Goal: Task Accomplishment & Management: Manage account settings

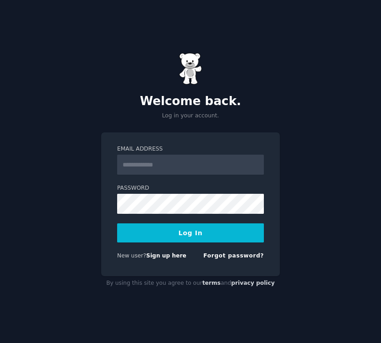
click at [154, 163] on input "Email Address" at bounding box center [190, 165] width 147 height 20
click at [164, 220] on form "**********" at bounding box center [190, 204] width 147 height 118
click at [164, 216] on form "**********" at bounding box center [190, 204] width 147 height 118
click at [154, 167] on input "**********" at bounding box center [190, 165] width 147 height 20
click at [140, 192] on label "Password" at bounding box center [190, 188] width 147 height 8
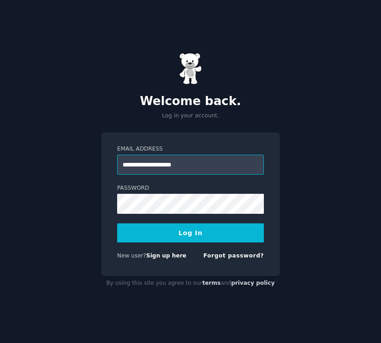
type input "**********"
click at [181, 238] on button "Log In" at bounding box center [190, 233] width 147 height 19
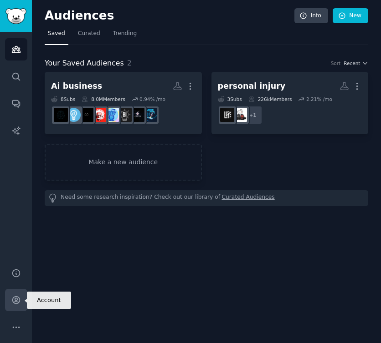
click at [18, 299] on icon "Sidebar" at bounding box center [16, 301] width 10 height 10
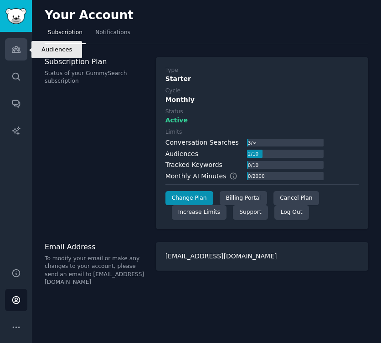
click at [18, 53] on icon "Sidebar" at bounding box center [16, 50] width 10 height 10
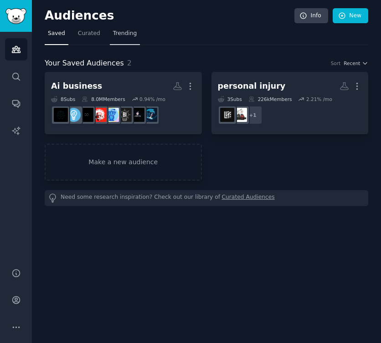
click at [127, 36] on span "Trending" at bounding box center [125, 34] width 24 height 8
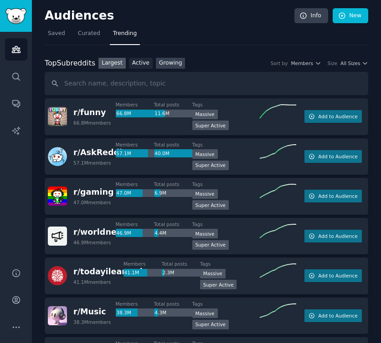
click at [166, 65] on link "Growing" at bounding box center [171, 63] width 30 height 11
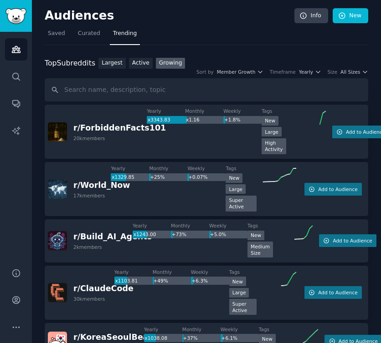
click at [222, 126] on div "Yearly x3343.83 Monthly x1.16 Weekly +1.8%" at bounding box center [204, 132] width 115 height 48
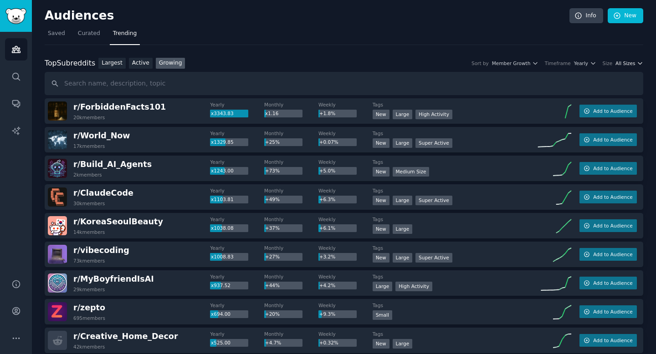
click at [380, 65] on span "All Sizes" at bounding box center [625, 63] width 20 height 6
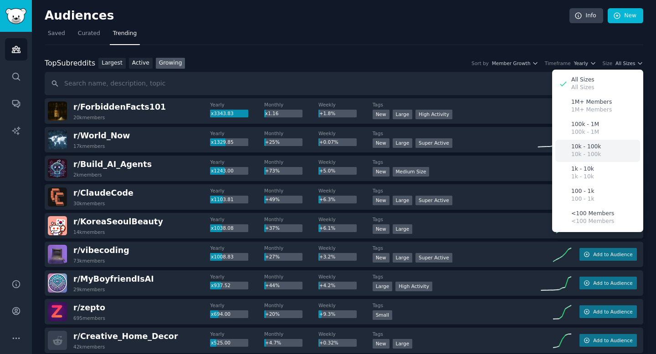
click at [380, 145] on div "10k - 100k 10k - 100k" at bounding box center [597, 151] width 85 height 22
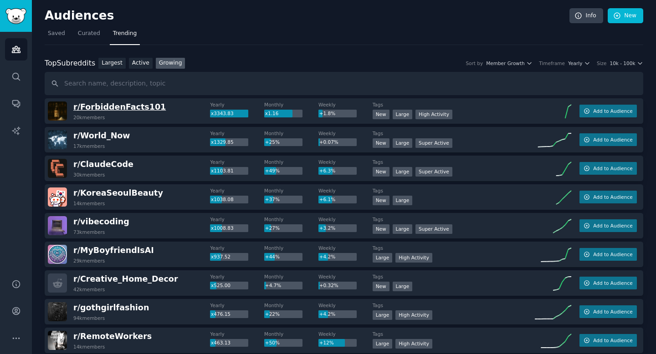
click at [106, 109] on span "r/ ForbiddenFacts101" at bounding box center [119, 106] width 92 height 9
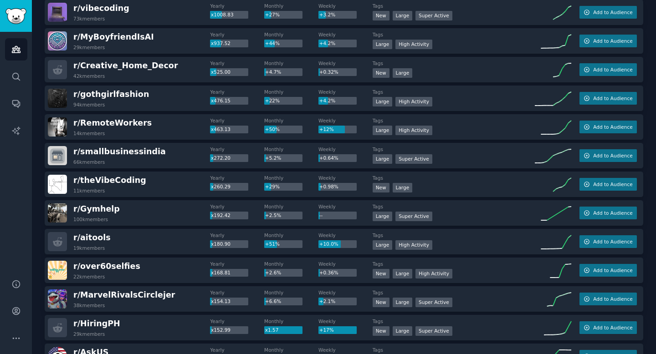
scroll to position [214, 0]
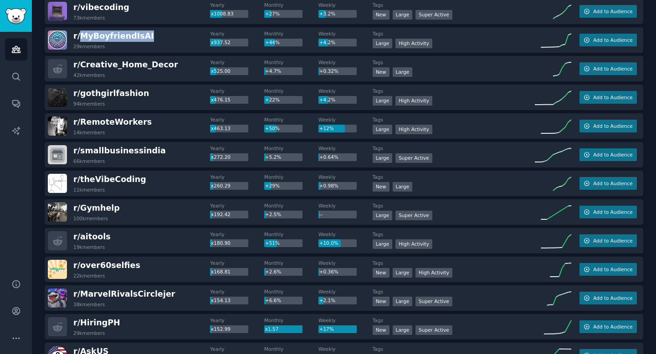
click at [162, 34] on div "r/ [PERSON_NAME] 29k members" at bounding box center [129, 40] width 162 height 19
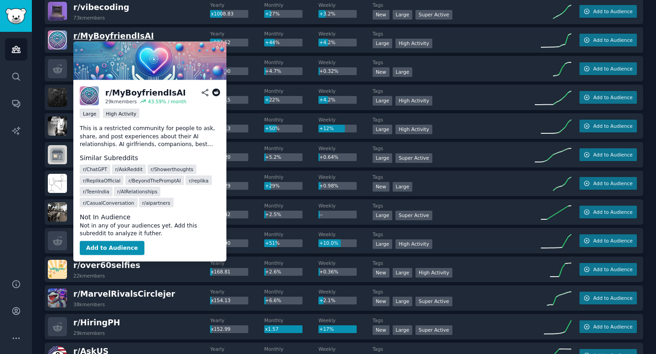
click at [125, 35] on span "r/ [PERSON_NAME]" at bounding box center [113, 35] width 81 height 9
click at [101, 38] on span "r/ [PERSON_NAME]" at bounding box center [113, 35] width 81 height 9
click at [128, 245] on button "Add to Audience" at bounding box center [112, 248] width 65 height 15
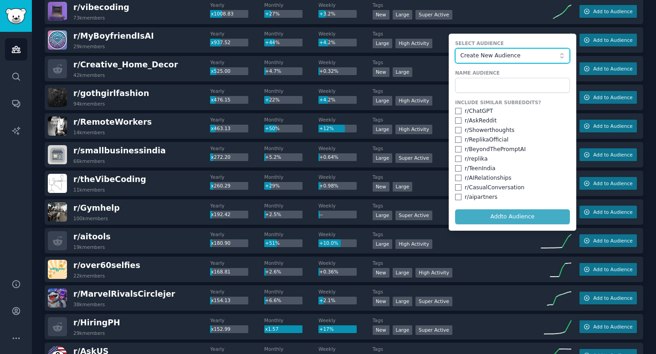
click at [380, 61] on button "Create New Audience" at bounding box center [512, 55] width 115 height 15
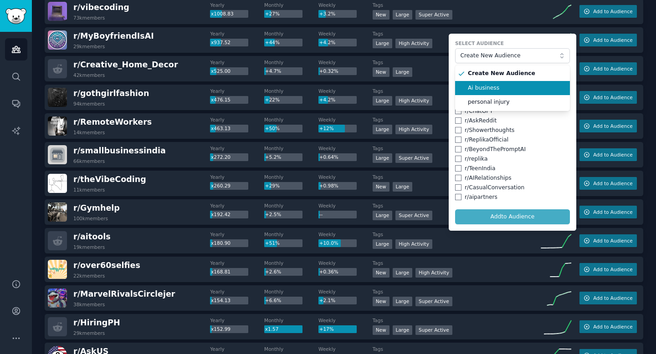
click at [380, 84] on span "Ai business" at bounding box center [516, 88] width 96 height 8
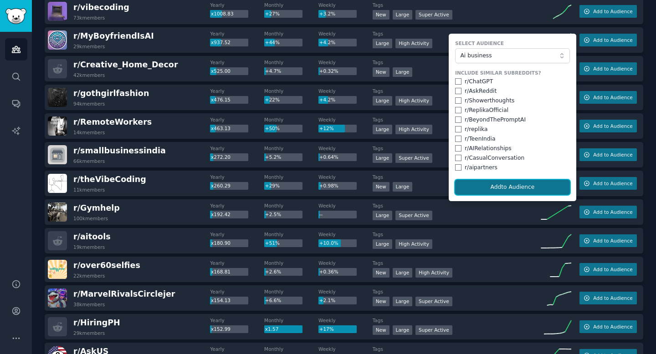
click at [380, 182] on button "Add to Audience" at bounding box center [512, 187] width 115 height 15
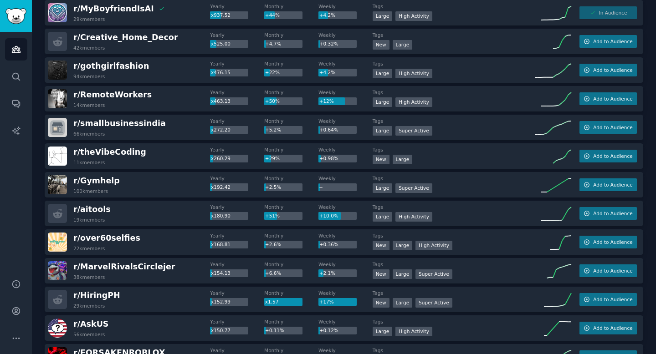
scroll to position [0, 0]
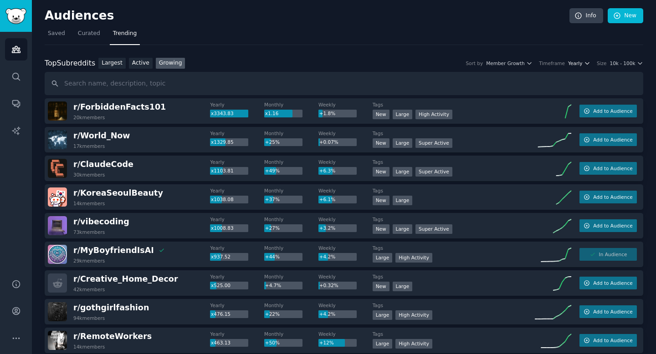
click at [380, 65] on button "Yearly" at bounding box center [579, 63] width 22 height 6
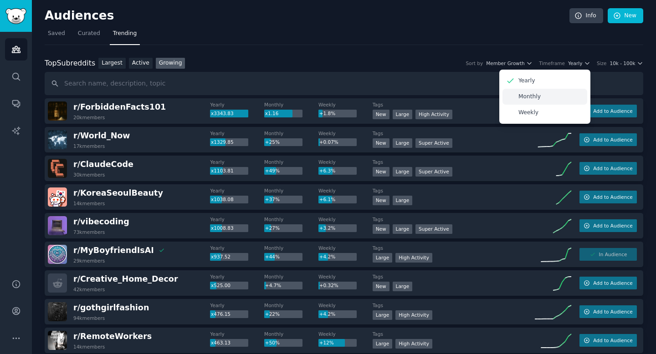
click at [380, 93] on p "Monthly" at bounding box center [529, 97] width 22 height 8
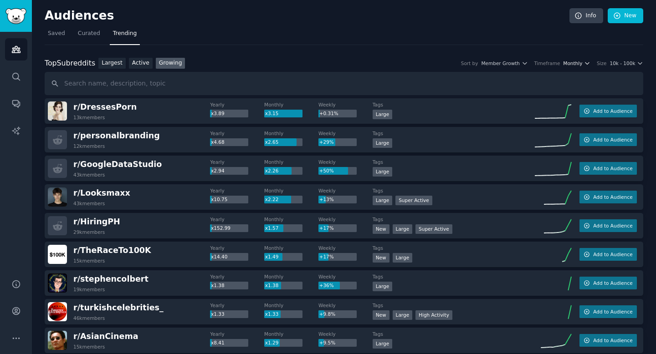
click at [380, 64] on span "Monthly" at bounding box center [572, 63] width 19 height 6
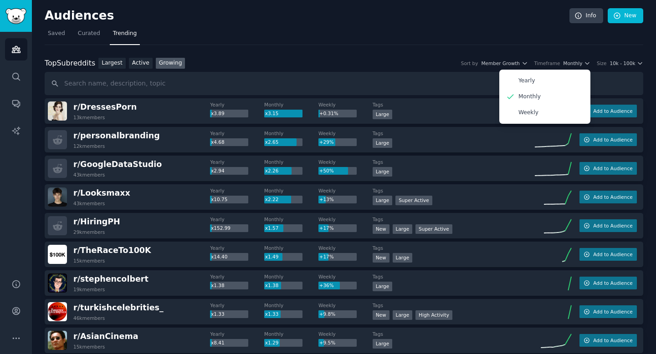
click at [380, 33] on nav "Saved Curated Trending" at bounding box center [344, 35] width 598 height 19
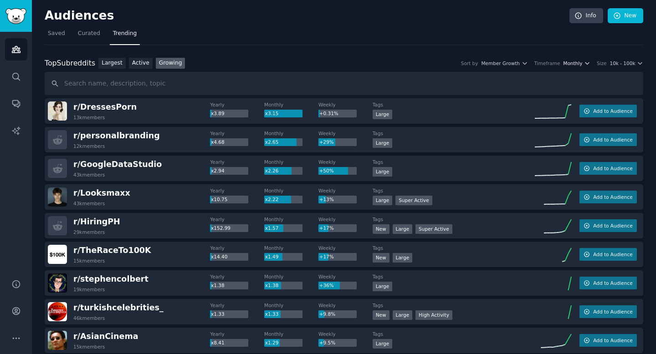
click at [380, 63] on span "Monthly" at bounding box center [572, 63] width 19 height 6
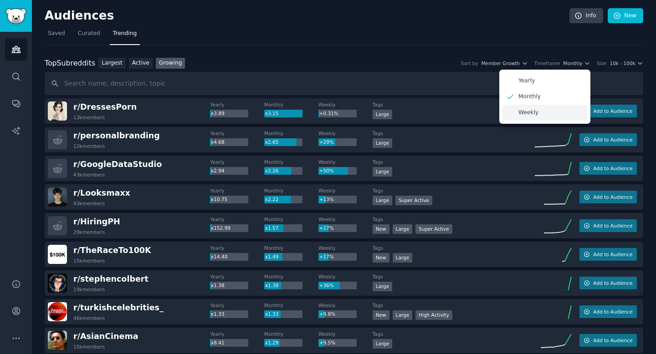
click at [380, 117] on div "Weekly" at bounding box center [544, 113] width 85 height 16
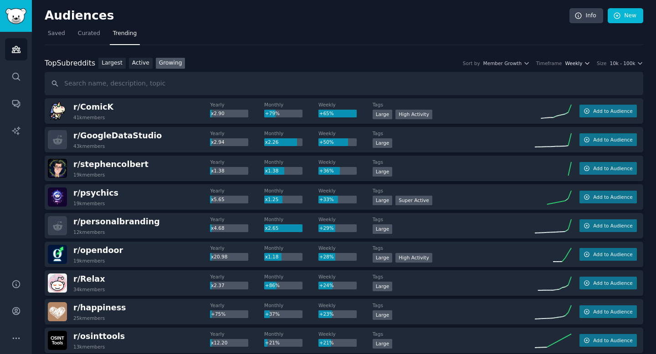
click at [380, 61] on span "Weekly" at bounding box center [573, 63] width 17 height 6
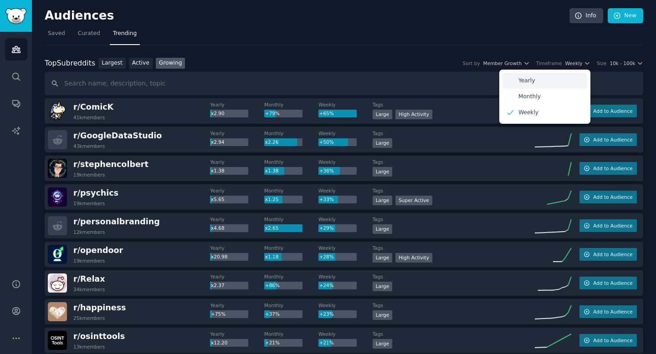
click at [380, 86] on div "Yearly" at bounding box center [544, 81] width 85 height 16
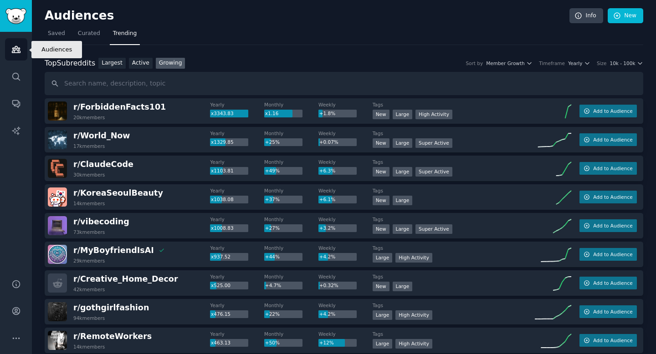
click at [12, 55] on link "Audiences" at bounding box center [16, 49] width 22 height 22
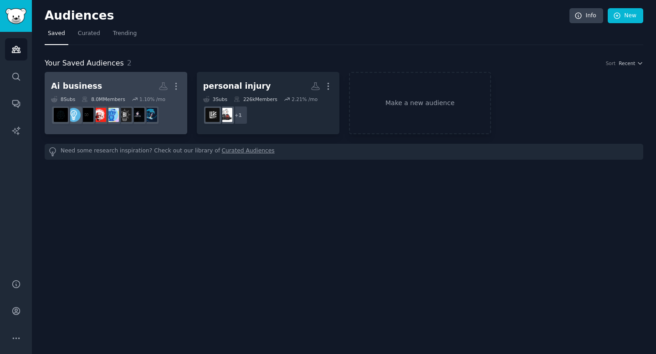
click at [87, 96] on icon at bounding box center [85, 99] width 6 height 6
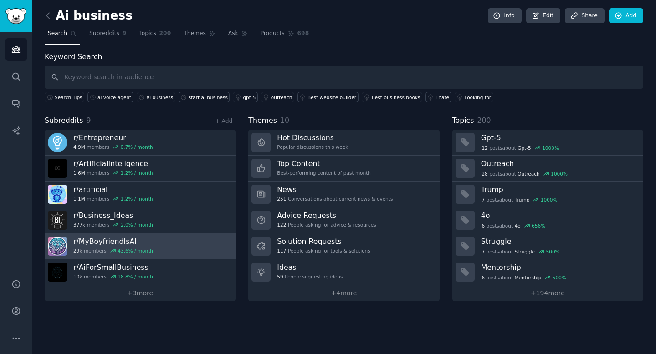
click at [112, 238] on h3 "r/ [PERSON_NAME]" at bounding box center [113, 242] width 80 height 10
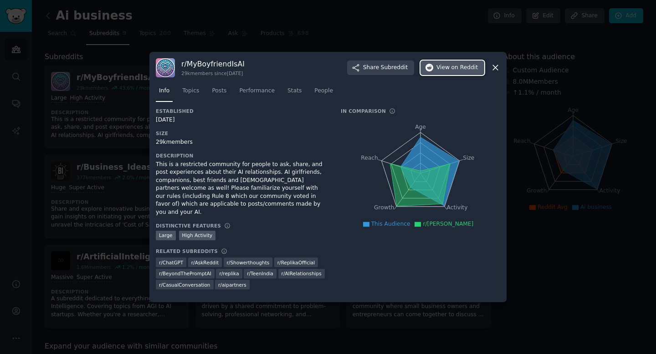
click at [380, 71] on span "on Reddit" at bounding box center [464, 68] width 26 height 8
click at [380, 76] on div "r/ [PERSON_NAME] 29k members since [DATE] Share Subreddit View on Reddit" at bounding box center [328, 67] width 344 height 19
click at [380, 71] on icon at bounding box center [495, 68] width 5 height 5
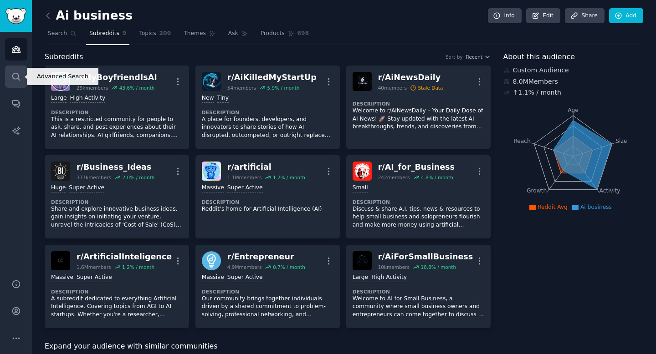
click at [20, 74] on icon "Sidebar" at bounding box center [16, 77] width 10 height 10
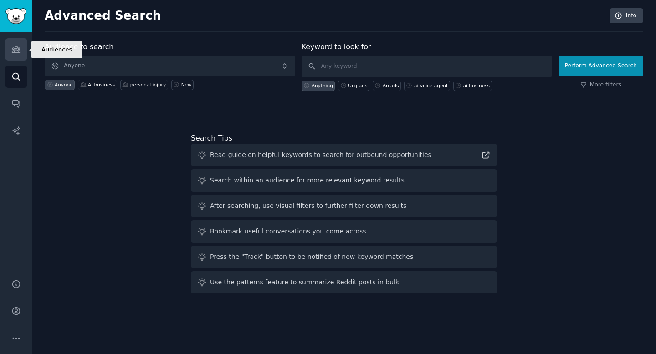
click at [21, 59] on link "Audiences" at bounding box center [16, 49] width 22 height 22
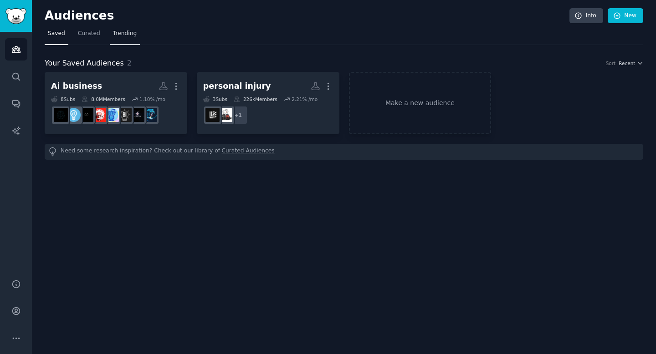
click at [124, 32] on span "Trending" at bounding box center [125, 34] width 24 height 8
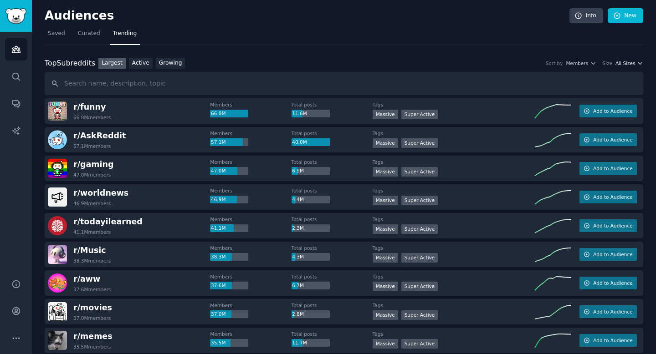
click at [380, 64] on span "All Sizes" at bounding box center [625, 63] width 20 height 6
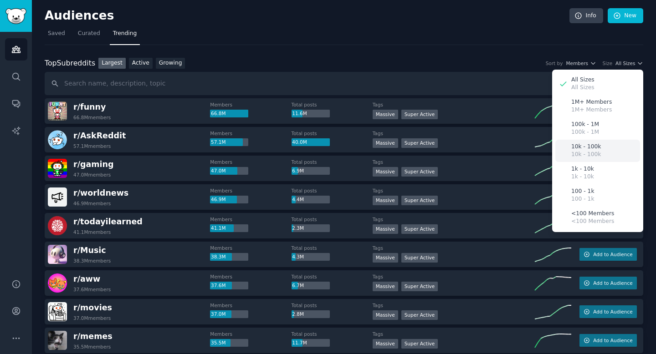
click at [380, 148] on div "10k - 100k 10k - 100k" at bounding box center [597, 151] width 85 height 22
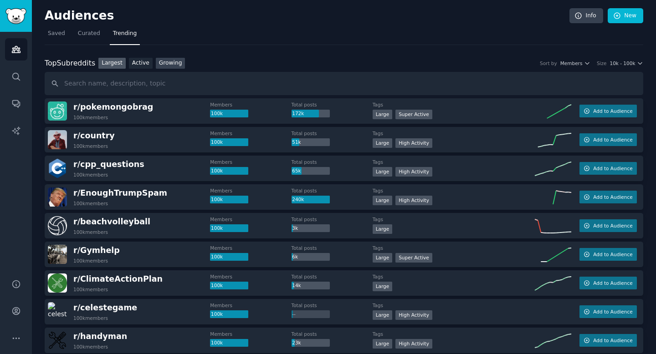
click at [168, 65] on link "Growing" at bounding box center [171, 63] width 30 height 11
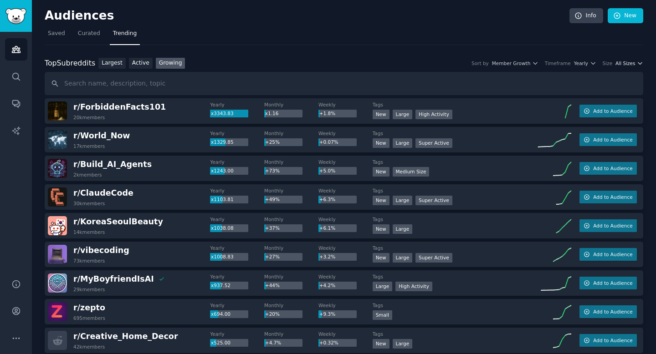
click at [380, 62] on span "All Sizes" at bounding box center [625, 63] width 20 height 6
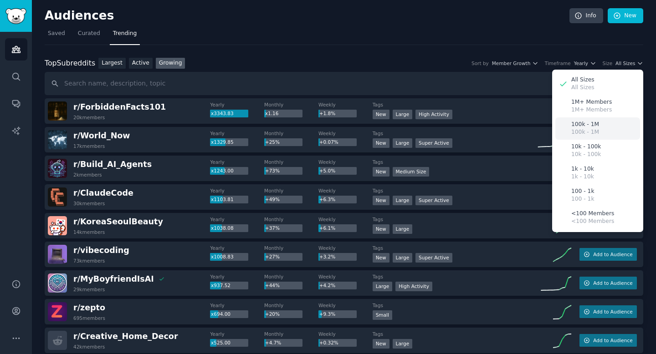
click at [380, 136] on p "100k - 1M" at bounding box center [585, 132] width 28 height 8
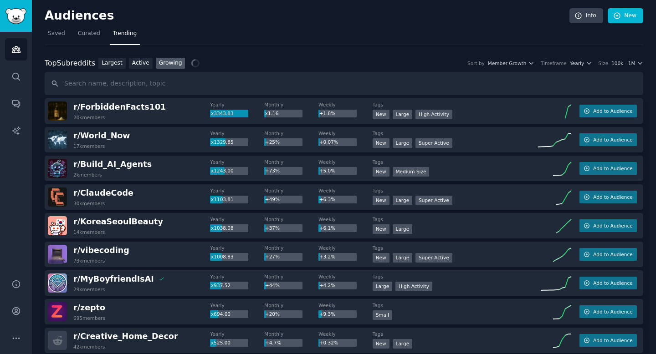
click at [380, 67] on div "Top Subreddits Top Subreddits Largest Active Growing Sort by Member Growth Time…" at bounding box center [344, 63] width 598 height 11
click at [380, 59] on div "Top Subreddits Top Subreddits Largest Active Growing Sort by Member Growth Time…" at bounding box center [344, 63] width 598 height 11
click at [380, 63] on span "100k - 1M" at bounding box center [623, 63] width 24 height 6
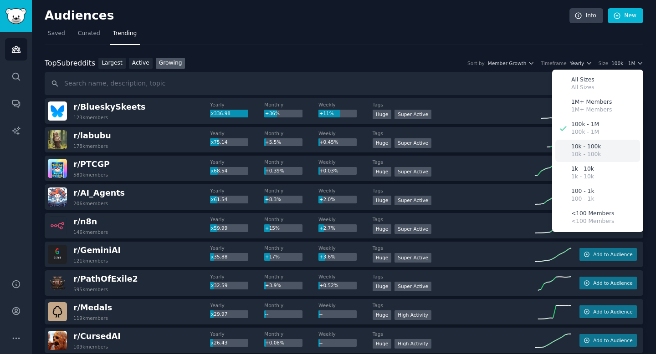
click at [380, 148] on p "10k - 100k" at bounding box center [586, 147] width 30 height 8
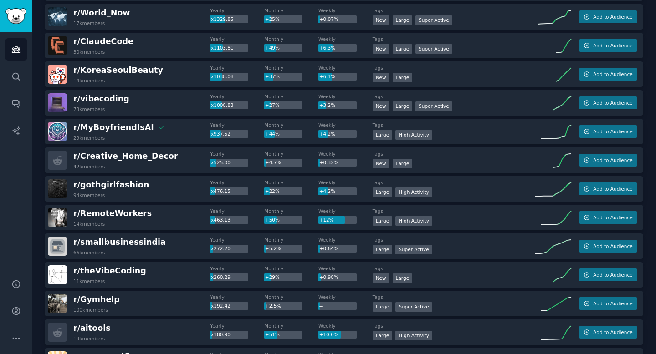
scroll to position [124, 0]
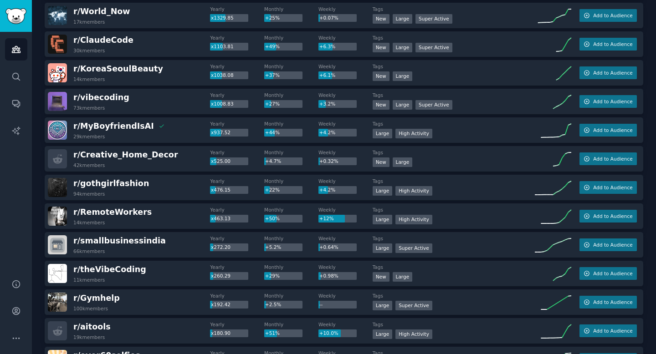
click at [100, 92] on span "r/ vibecoding" at bounding box center [101, 97] width 56 height 11
click at [98, 98] on span "r/ vibecoding" at bounding box center [101, 97] width 56 height 9
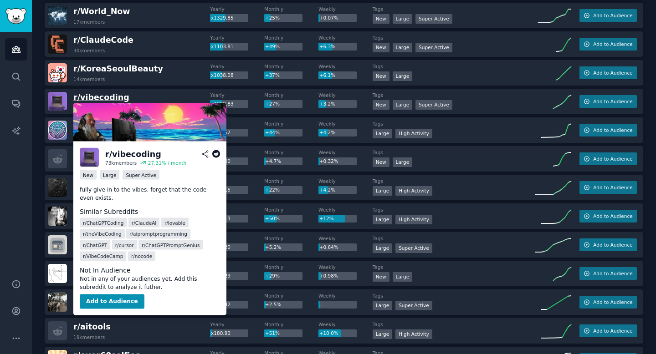
click at [98, 97] on span "r/ vibecoding" at bounding box center [101, 97] width 56 height 9
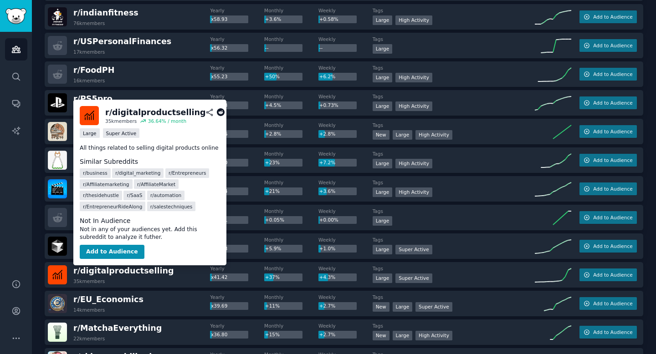
scroll to position [1237, 0]
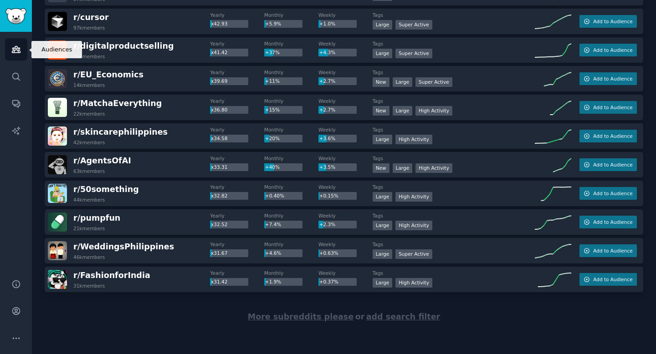
click at [10, 56] on link "Audiences" at bounding box center [16, 49] width 22 height 22
